Goal: Find specific page/section: Find specific page/section

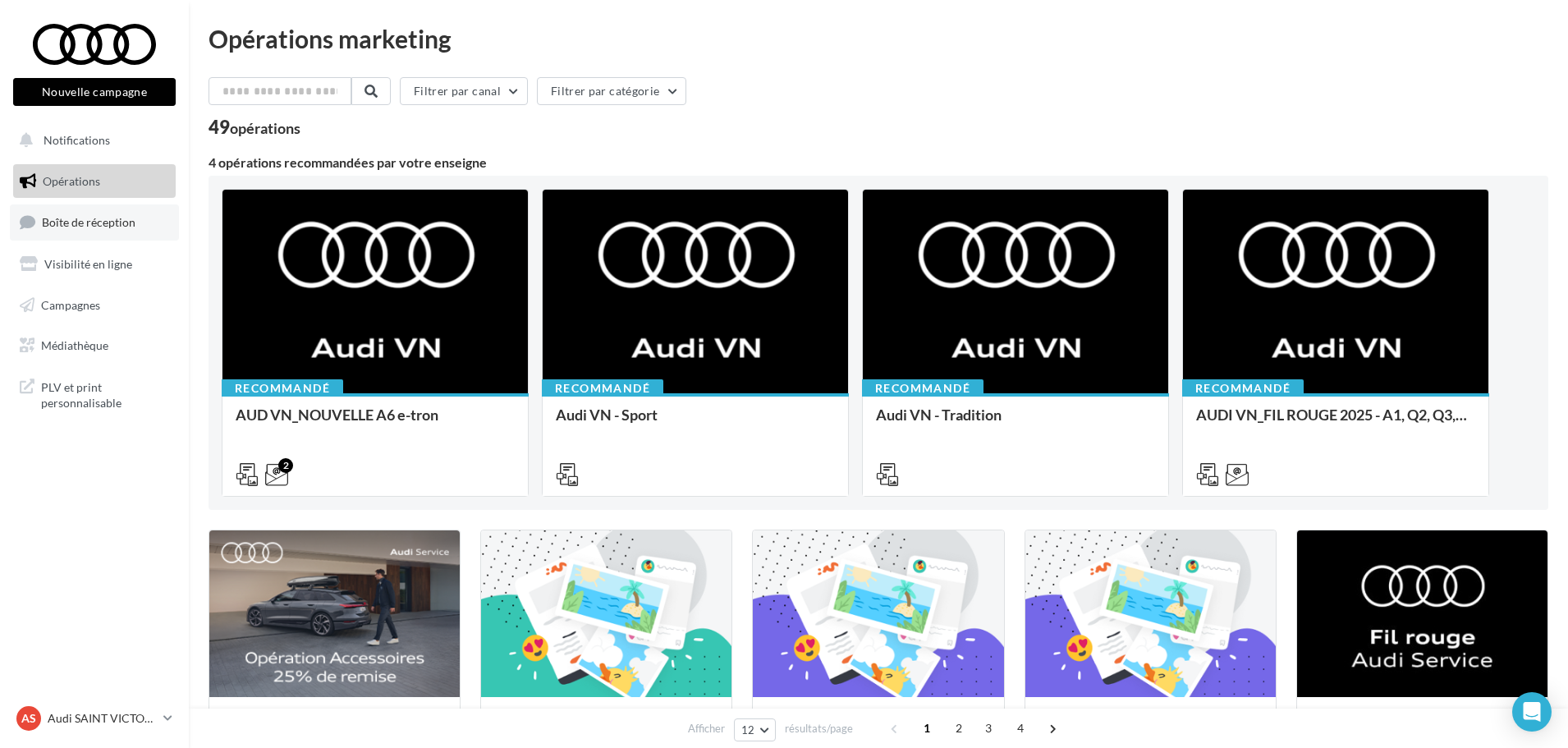
click at [128, 236] on link "Boîte de réception" at bounding box center [94, 222] width 169 height 35
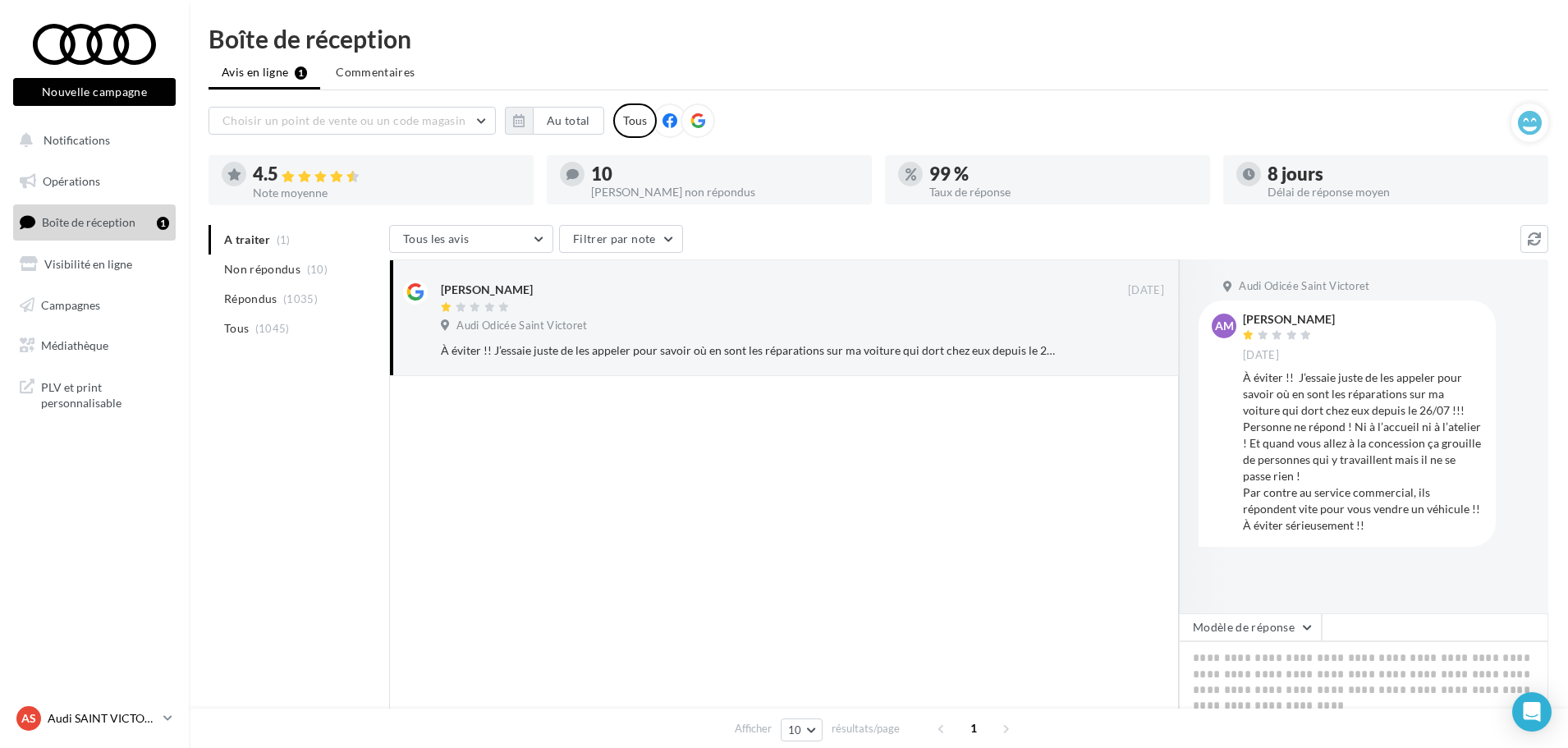
click at [153, 704] on link "AS Audi SAINT VICTORET audi-sain-gau" at bounding box center [94, 719] width 163 height 31
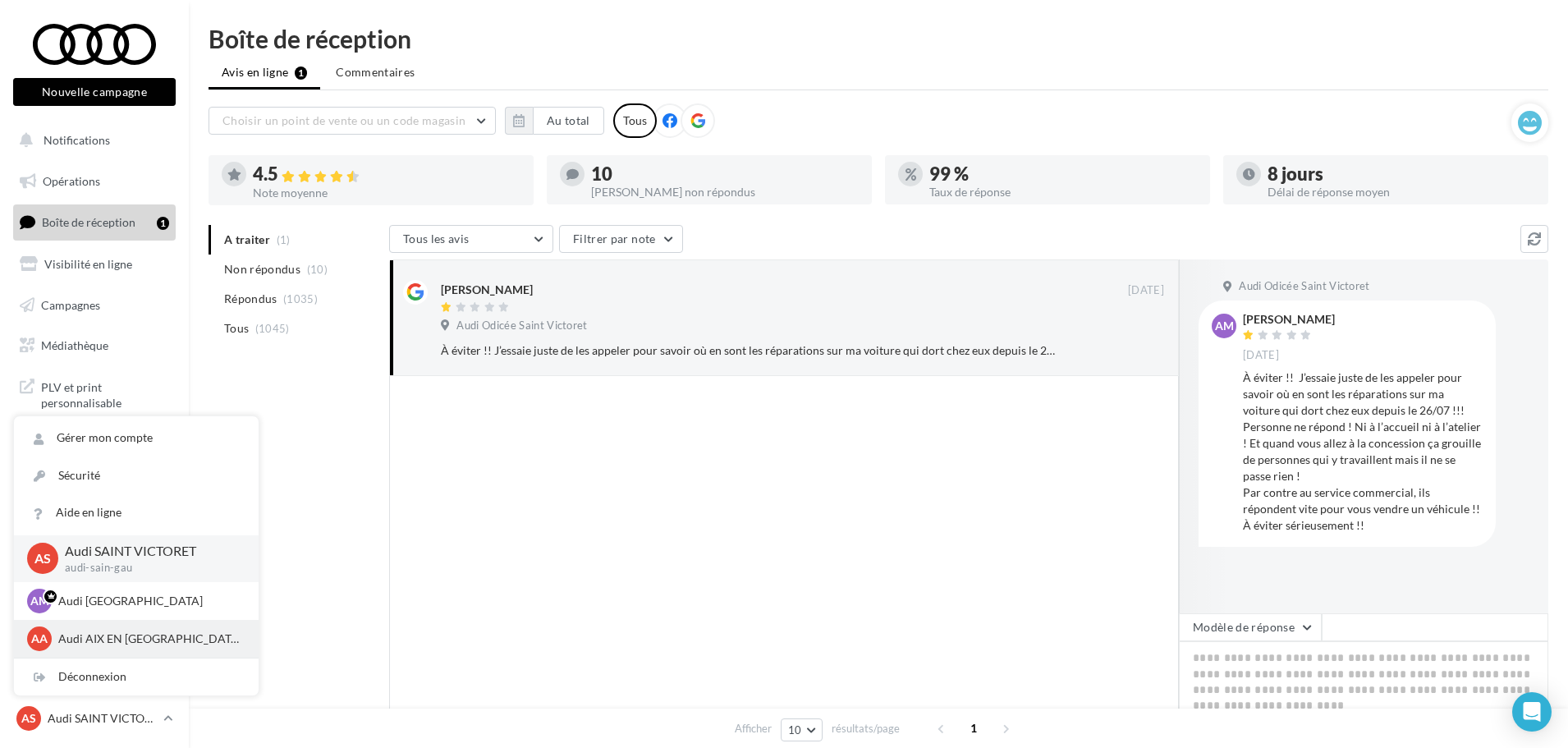
click at [144, 631] on p "Audi AIX EN [GEOGRAPHIC_DATA]" at bounding box center [148, 639] width 181 height 17
